Goal: Navigation & Orientation: Find specific page/section

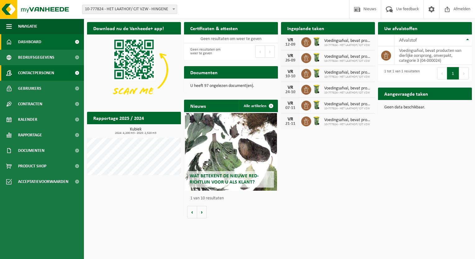
click at [34, 74] on span "Contactpersonen" at bounding box center [36, 73] width 36 height 16
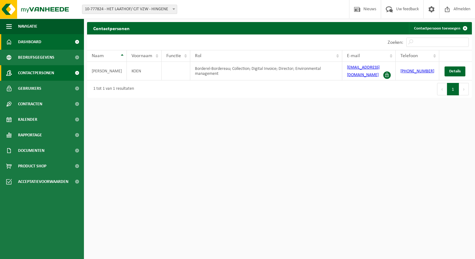
click at [35, 42] on span "Dashboard" at bounding box center [29, 42] width 23 height 16
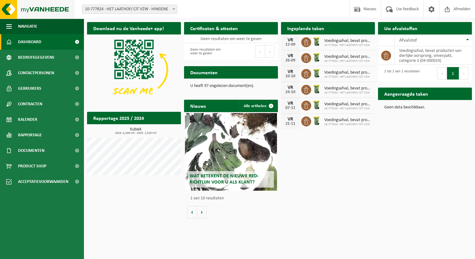
click at [10, 8] on img at bounding box center [37, 9] width 75 height 19
click at [42, 71] on span "Contactpersonen" at bounding box center [36, 73] width 36 height 16
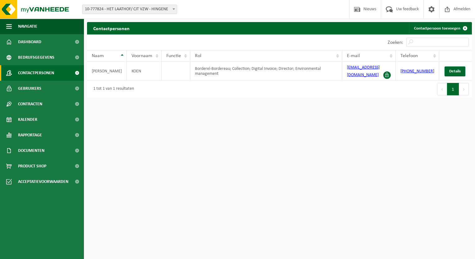
click at [42, 71] on span "Contactpersonen" at bounding box center [36, 73] width 36 height 16
click at [34, 42] on span "Dashboard" at bounding box center [29, 42] width 23 height 16
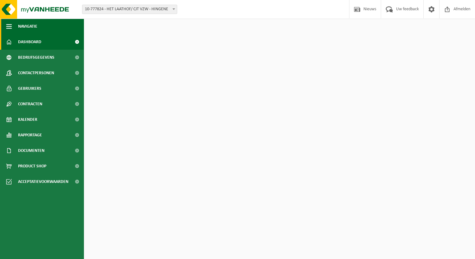
click at [11, 26] on span "button" at bounding box center [9, 27] width 6 height 16
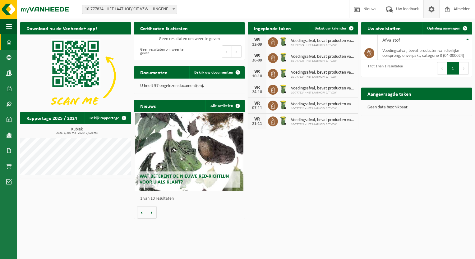
click at [433, 6] on span at bounding box center [430, 9] width 9 height 18
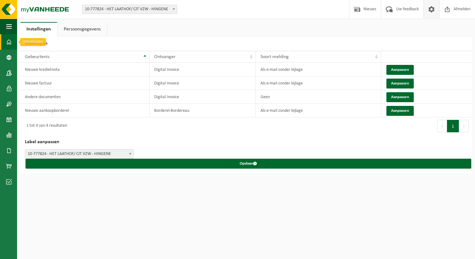
click at [9, 41] on span at bounding box center [9, 42] width 6 height 16
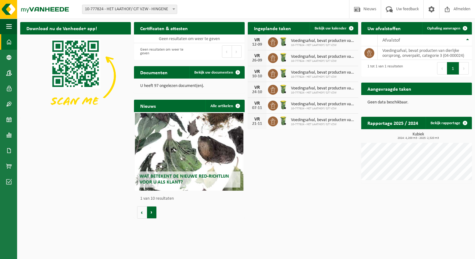
click at [152, 216] on button "Volgende" at bounding box center [152, 212] width 10 height 12
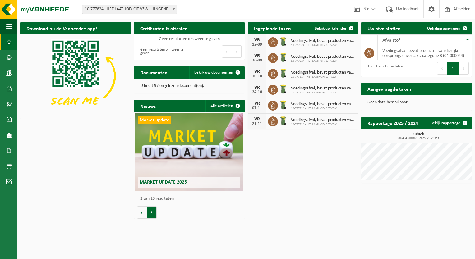
click at [152, 216] on button "Volgende" at bounding box center [152, 212] width 10 height 12
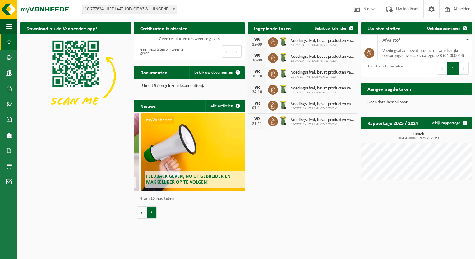
click at [152, 216] on button "Volgende" at bounding box center [152, 212] width 10 height 12
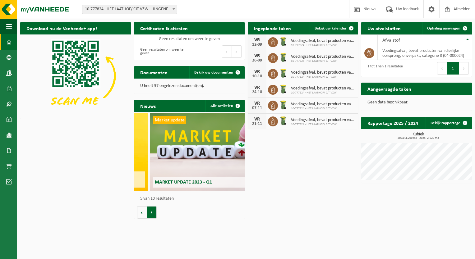
click at [152, 216] on button "Volgende" at bounding box center [152, 212] width 10 height 12
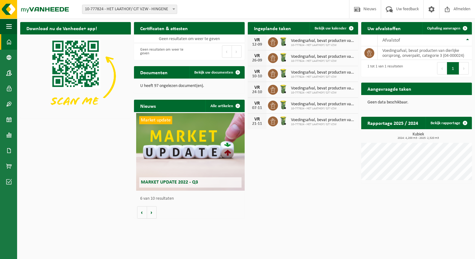
scroll to position [0, 552]
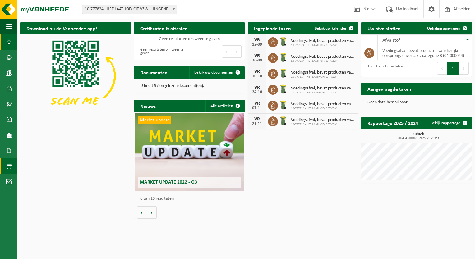
click at [10, 165] on span at bounding box center [9, 166] width 6 height 16
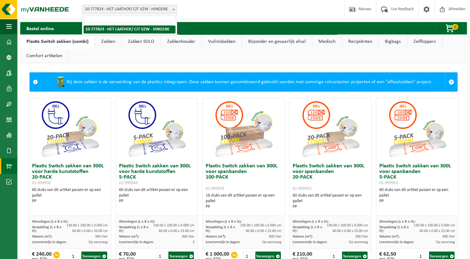
click at [175, 8] on span at bounding box center [174, 9] width 6 height 8
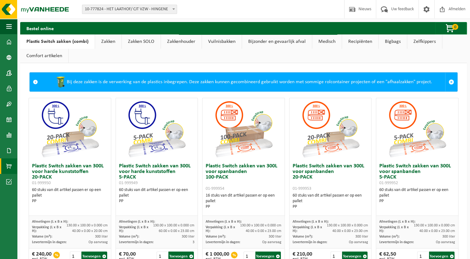
click at [175, 8] on span at bounding box center [174, 9] width 6 height 8
click at [9, 39] on span at bounding box center [9, 42] width 6 height 16
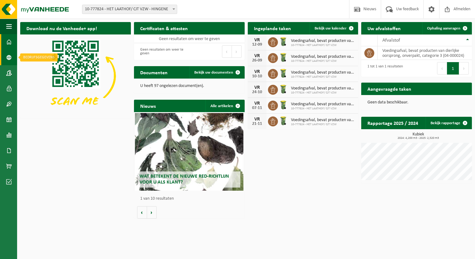
click at [9, 57] on span at bounding box center [9, 58] width 6 height 16
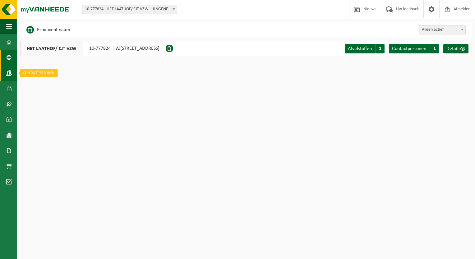
click at [7, 71] on span at bounding box center [9, 73] width 6 height 16
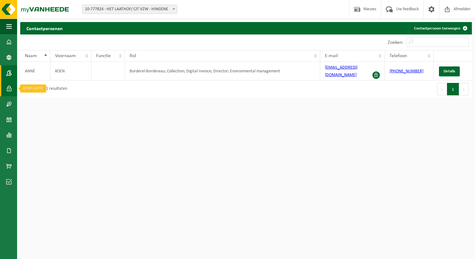
click at [11, 93] on span at bounding box center [9, 89] width 6 height 16
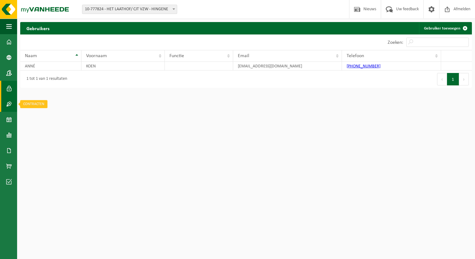
click at [11, 102] on span at bounding box center [9, 104] width 6 height 16
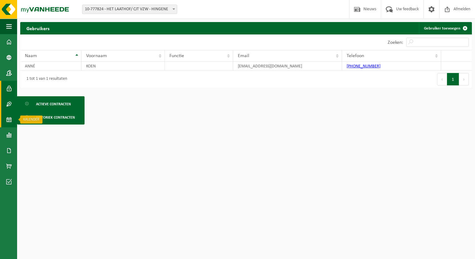
click at [11, 118] on span at bounding box center [9, 120] width 6 height 16
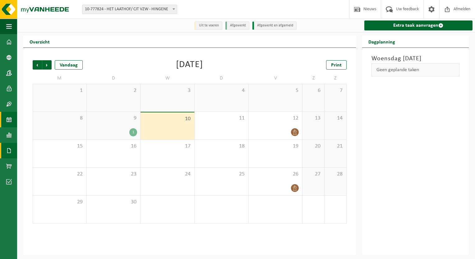
click at [8, 149] on span at bounding box center [9, 151] width 6 height 16
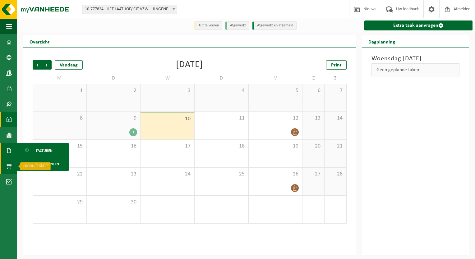
click at [9, 164] on span at bounding box center [9, 166] width 6 height 16
